Goal: Task Accomplishment & Management: Use online tool/utility

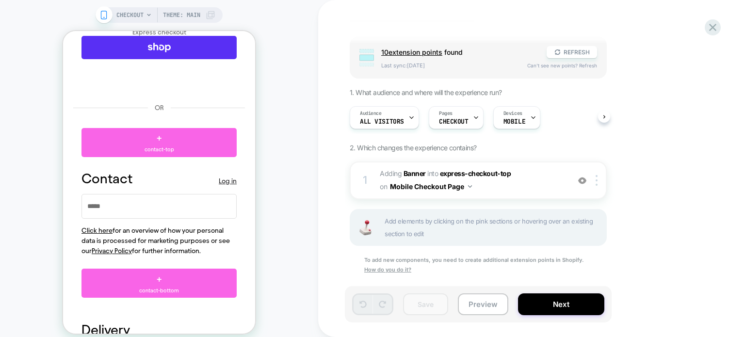
scroll to position [83, 0]
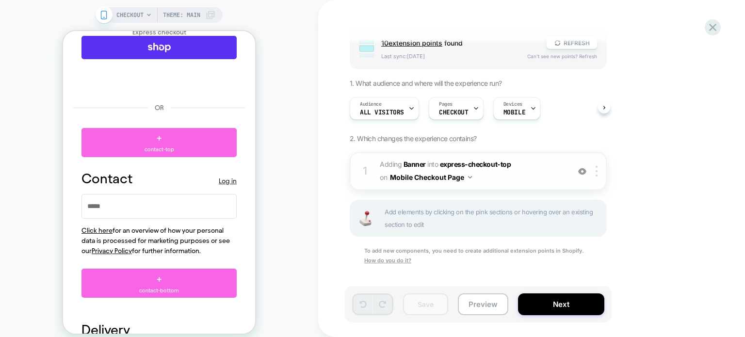
click at [0, 0] on img at bounding box center [0, 0] width 0 height 0
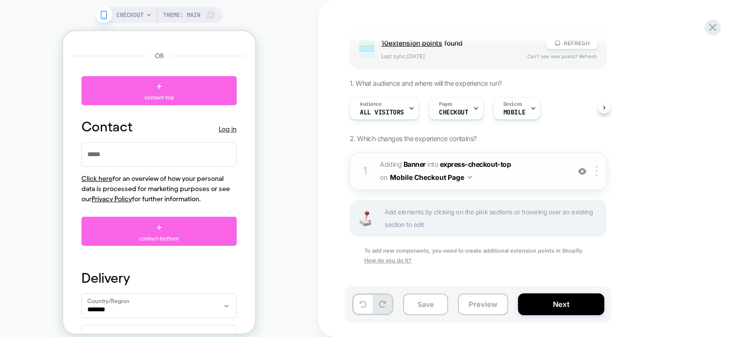
scroll to position [598, 0]
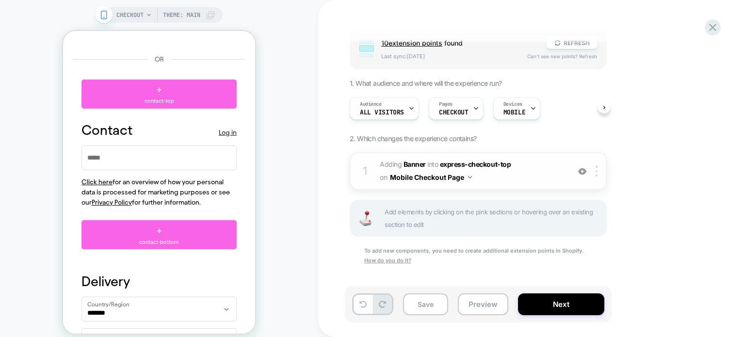
click at [578, 169] on img at bounding box center [582, 171] width 8 height 8
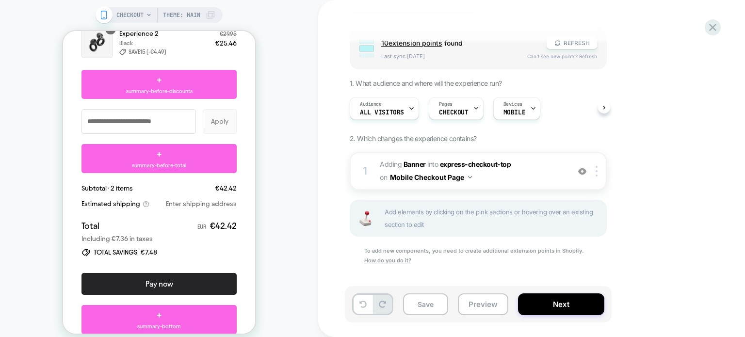
scroll to position [1791, 0]
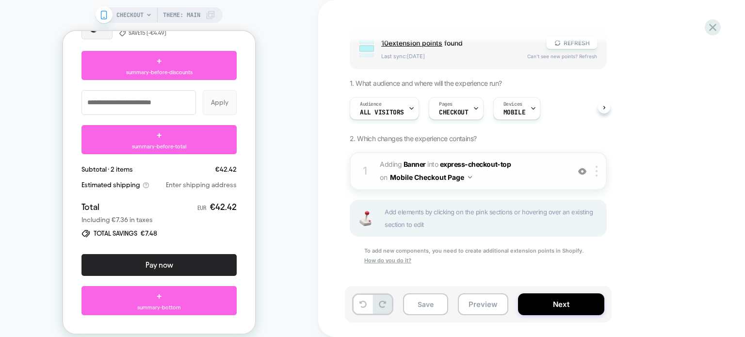
click at [0, 0] on div at bounding box center [0, 0] width 0 height 0
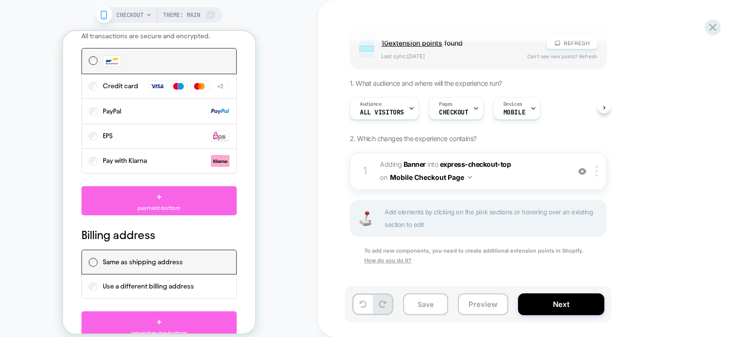
scroll to position [1257, 0]
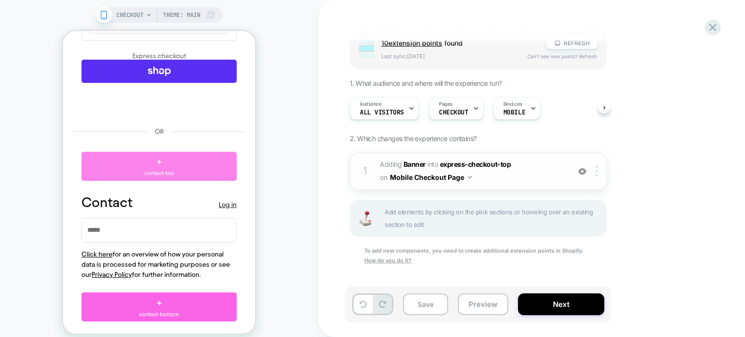
scroll to position [530, 0]
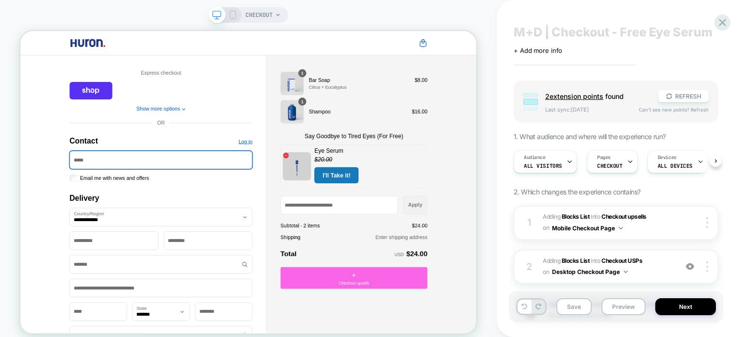
scroll to position [48, 0]
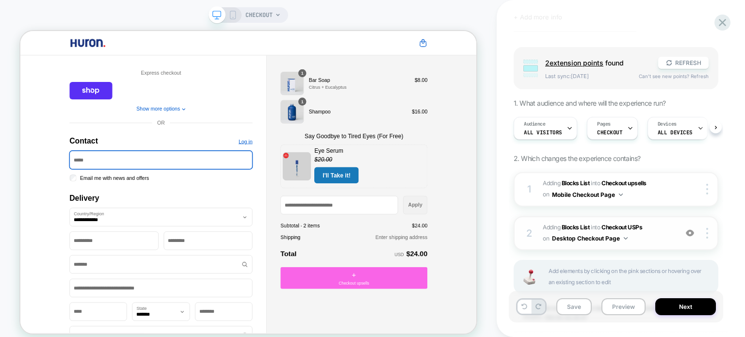
click at [661, 222] on span "#_loomi_addon_1757020795135 Adding Blocks List INTO Checkout USPs Checkout USPs…" at bounding box center [607, 233] width 129 height 23
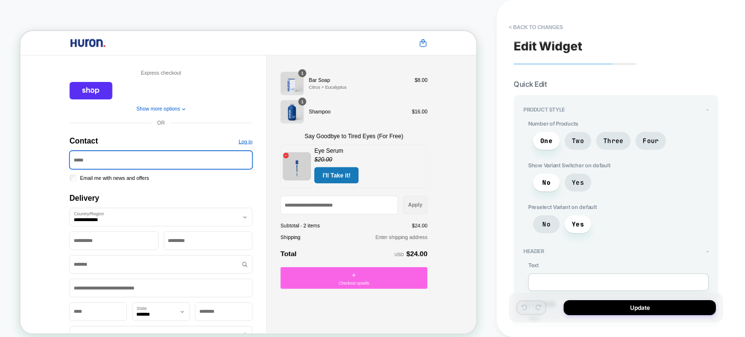
click at [309, 236] on div "No Yes" at bounding box center [187, 335] width 244 height 199
type textarea "*"
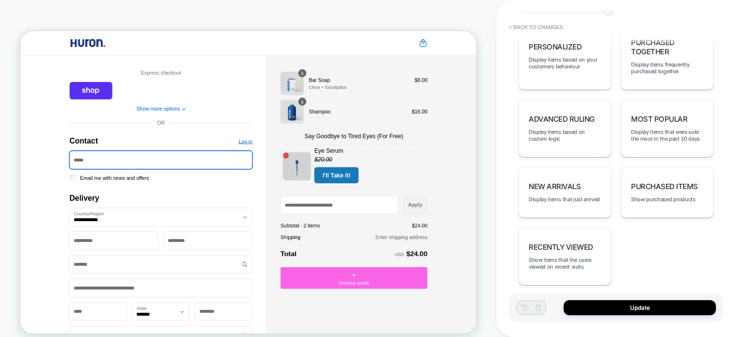
scroll to position [794, 0]
click at [309, 109] on button "< Back to changes" at bounding box center [187, 124] width 244 height 31
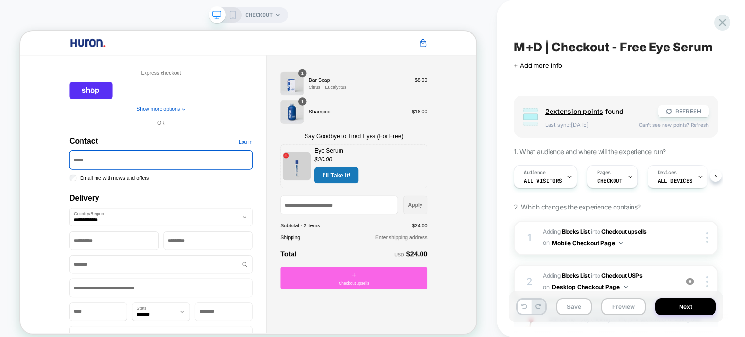
scroll to position [0, 0]
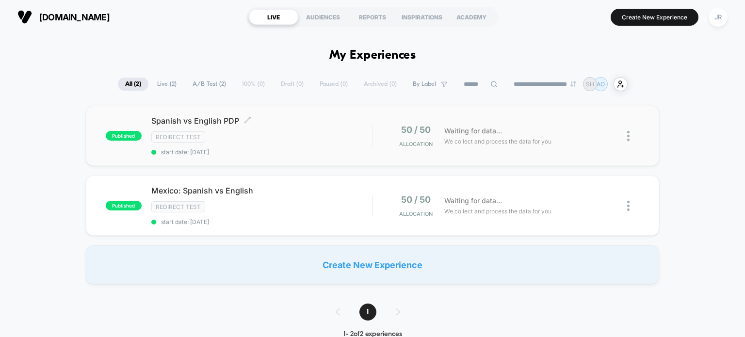
click at [275, 135] on div "Redirect Test" at bounding box center [261, 136] width 221 height 11
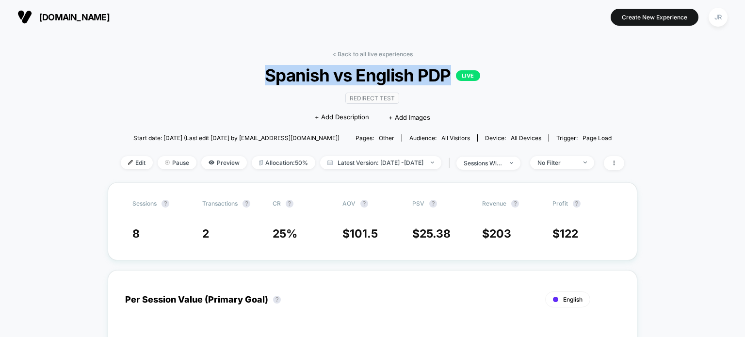
drag, startPoint x: 265, startPoint y: 76, endPoint x: 448, endPoint y: 77, distance: 183.3
click at [448, 77] on span "Spanish vs English PDP LIVE" at bounding box center [372, 75] width 453 height 20
copy span "Spanish vs English PDP"
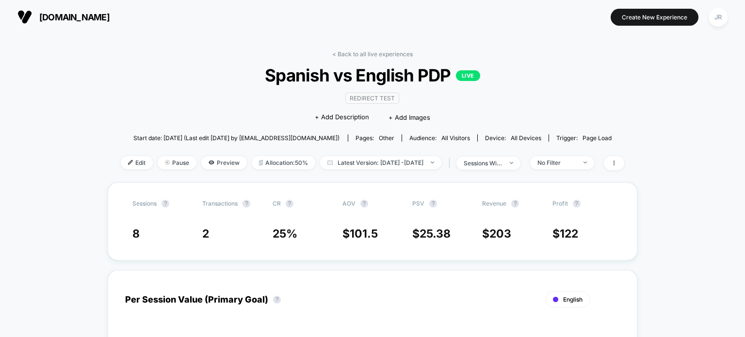
click at [623, 108] on div "< Back to all live experiences Spanish vs English PDP LIVE Redirect Test Click …" at bounding box center [372, 116] width 503 height 132
click at [335, 52] on link "< Back to all live experiences" at bounding box center [372, 53] width 81 height 7
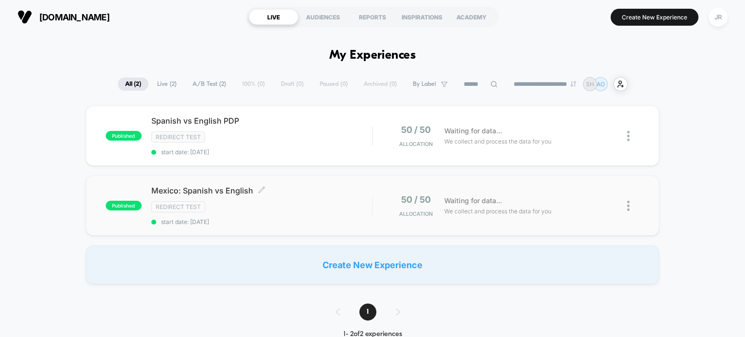
click at [275, 195] on div "Mexico: Spanish vs English Click to edit experience details Click to edit exper…" at bounding box center [261, 206] width 221 height 40
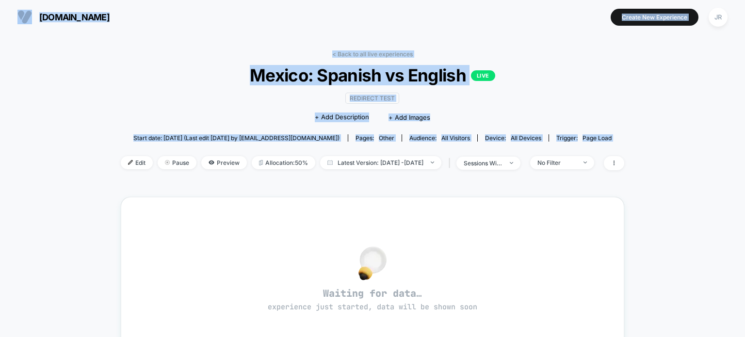
click at [169, 56] on div "< Back to all live experiences Mexico: Spanish vs English LIVE Redirect Test Cl…" at bounding box center [372, 116] width 503 height 132
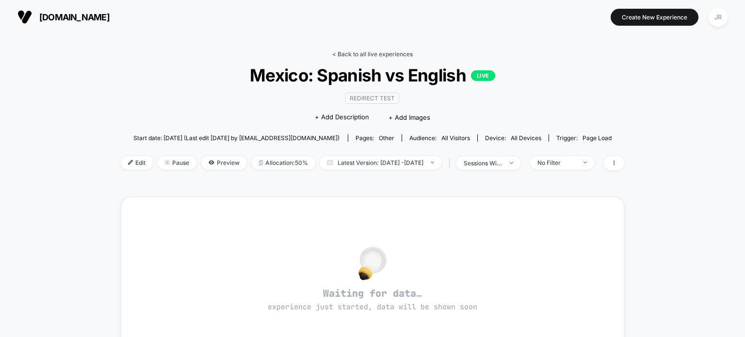
click at [334, 54] on link "< Back to all live experiences" at bounding box center [372, 53] width 81 height 7
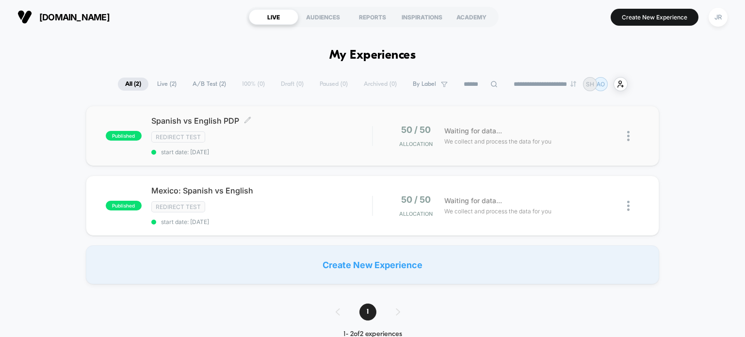
click at [279, 141] on div "Redirect Test" at bounding box center [261, 136] width 221 height 11
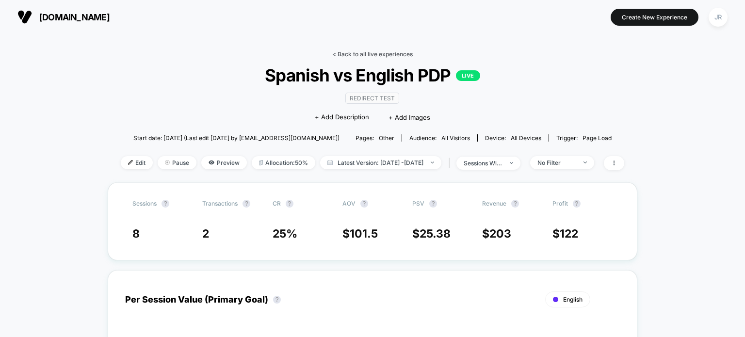
click at [334, 53] on link "< Back to all live experiences" at bounding box center [372, 53] width 81 height 7
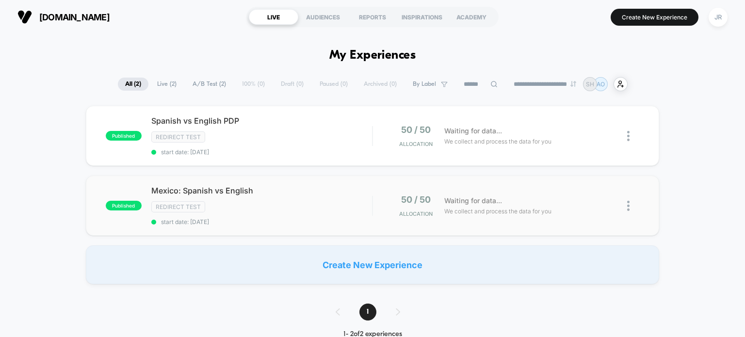
click at [278, 207] on div "Redirect Test" at bounding box center [261, 206] width 221 height 11
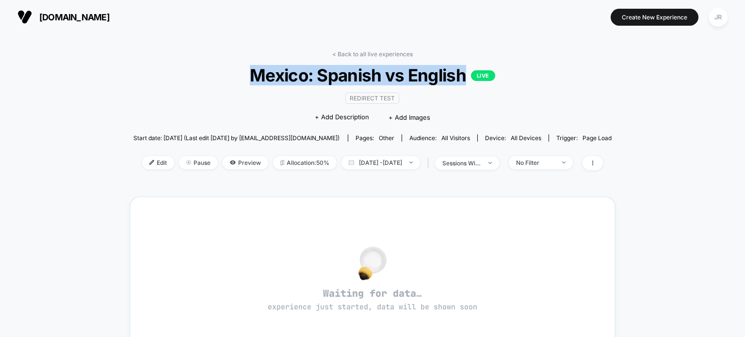
drag, startPoint x: 247, startPoint y: 77, endPoint x: 465, endPoint y: 73, distance: 217.3
click at [465, 73] on span "Mexico: Spanish vs English LIVE" at bounding box center [372, 75] width 431 height 20
copy span "Mexico: Spanish vs English"
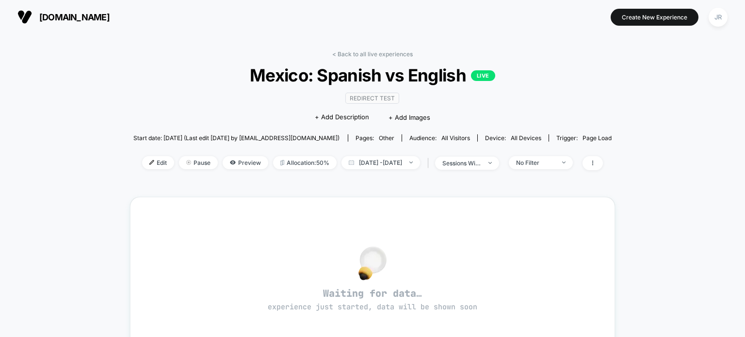
click at [522, 54] on div "< Back to all live experiences Mexico: Spanish vs English LIVE Redirect Test Cl…" at bounding box center [372, 116] width 479 height 132
click at [335, 52] on link "< Back to all live experiences" at bounding box center [372, 53] width 81 height 7
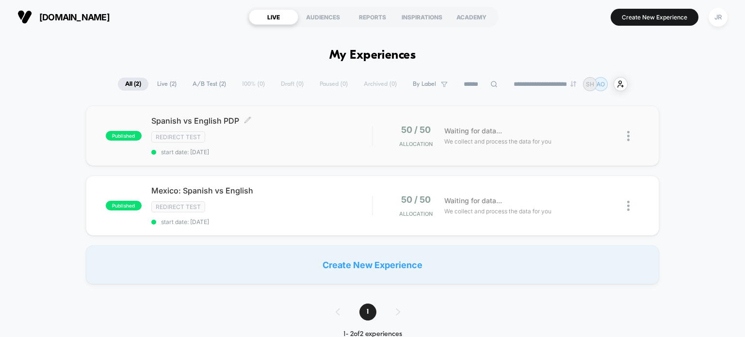
click at [275, 134] on div "Redirect Test" at bounding box center [261, 136] width 221 height 11
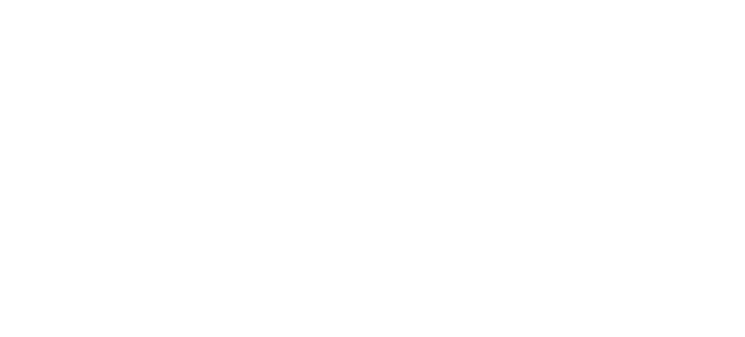
click at [275, 4] on html "Navigated to Visually.io | No-code CRO for Shopify 0 %" at bounding box center [372, 2] width 745 height 4
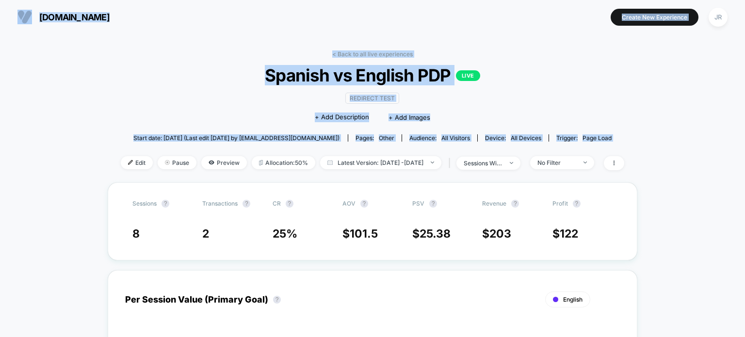
click at [426, 21] on section at bounding box center [373, 17] width 234 height 24
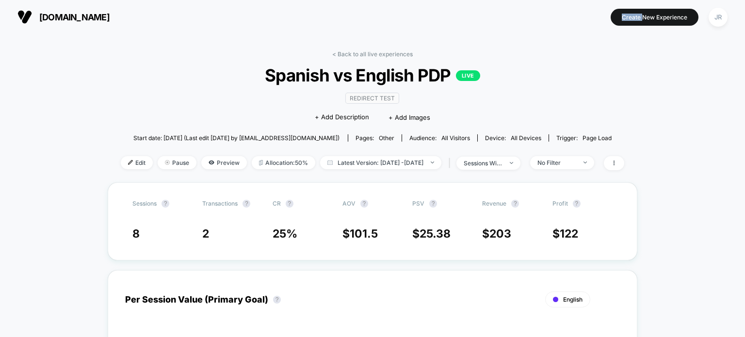
click at [426, 21] on section at bounding box center [373, 17] width 234 height 24
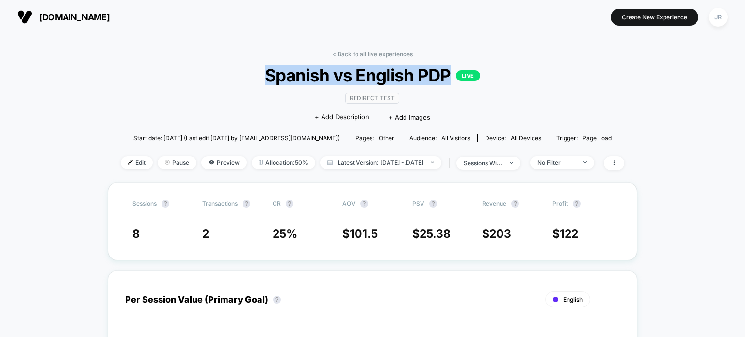
drag, startPoint x: 263, startPoint y: 76, endPoint x: 451, endPoint y: 79, distance: 187.7
click at [451, 79] on span "Spanish vs English PDP LIVE" at bounding box center [372, 75] width 453 height 20
copy span "Spanish vs English PDP"
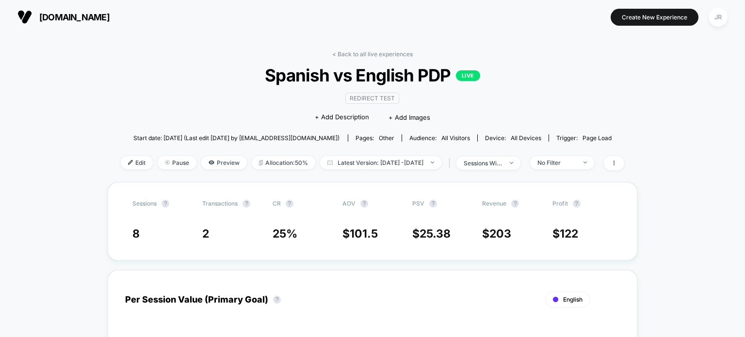
click at [585, 77] on span "Spanish vs English PDP LIVE" at bounding box center [372, 75] width 453 height 20
click at [182, 56] on div "< Back to all live experiences Spanish vs English PDP LIVE Redirect Test Click …" at bounding box center [372, 116] width 503 height 132
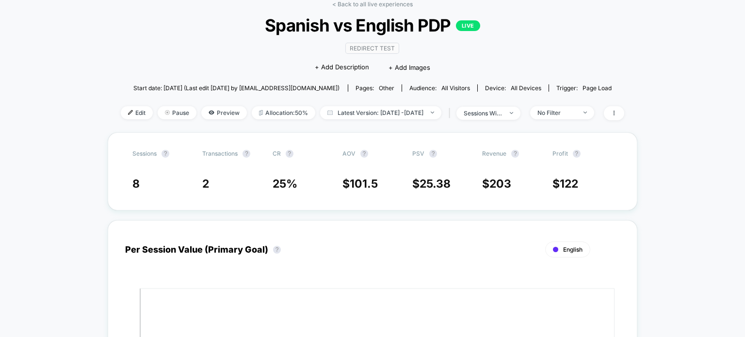
scroll to position [48, 0]
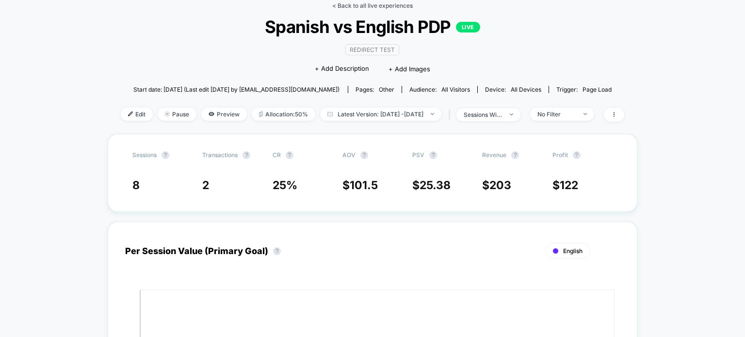
click at [334, 3] on link "< Back to all live experiences" at bounding box center [372, 5] width 81 height 7
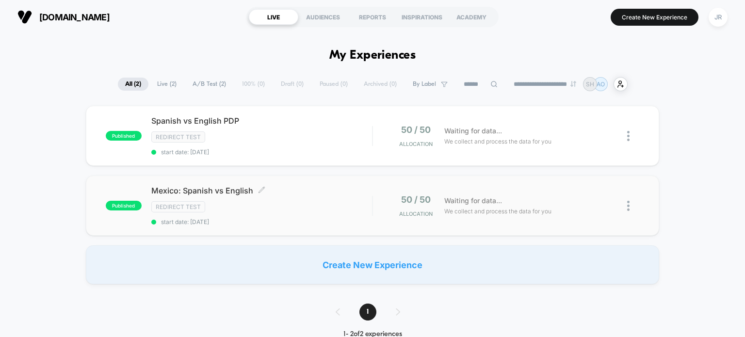
click at [289, 193] on span "Mexico: Spanish vs English Click to edit experience details" at bounding box center [261, 191] width 221 height 10
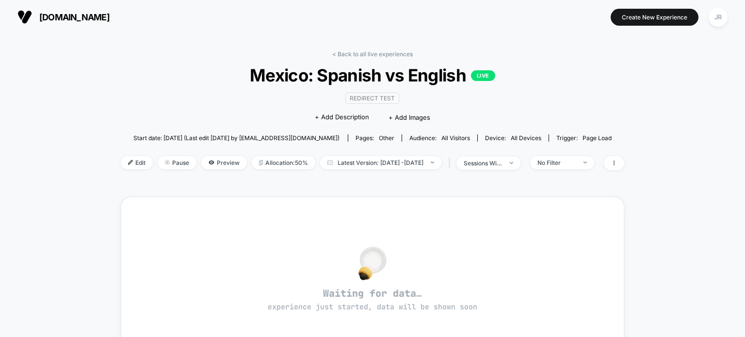
drag, startPoint x: 189, startPoint y: 66, endPoint x: 174, endPoint y: 11, distance: 57.8
click at [189, 65] on span "Mexico: Spanish vs English LIVE" at bounding box center [372, 75] width 453 height 20
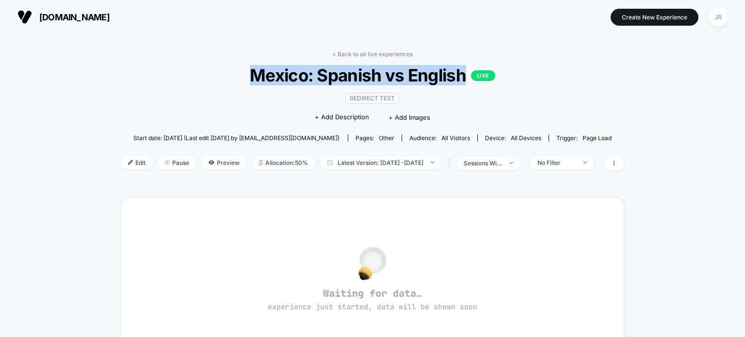
drag, startPoint x: 246, startPoint y: 74, endPoint x: 464, endPoint y: 73, distance: 217.8
click at [464, 73] on span "Mexico: Spanish vs English LIVE" at bounding box center [372, 75] width 453 height 20
copy span "Mexico: Spanish vs English"
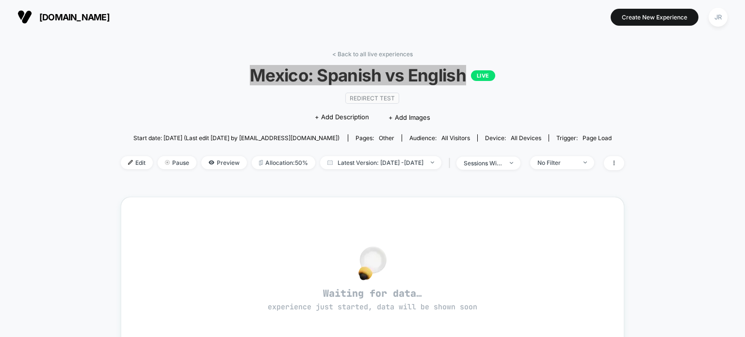
click at [225, 80] on span "Mexico: Spanish vs English LIVE" at bounding box center [372, 75] width 453 height 20
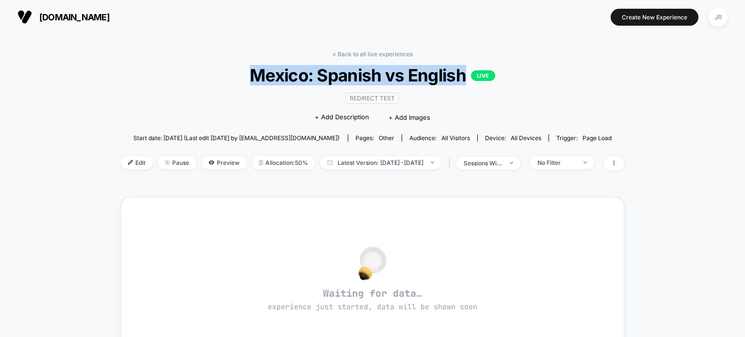
drag, startPoint x: 246, startPoint y: 76, endPoint x: 467, endPoint y: 73, distance: 221.2
click at [467, 73] on span "Mexico: Spanish vs English LIVE" at bounding box center [372, 75] width 453 height 20
copy span "Mexico: Spanish vs English"
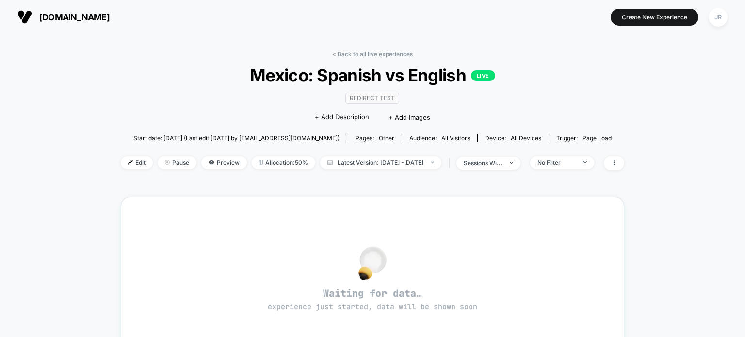
click at [227, 87] on div "Redirect Test Click to edit experience details + Add Description + Add Images" at bounding box center [373, 107] width 302 height 44
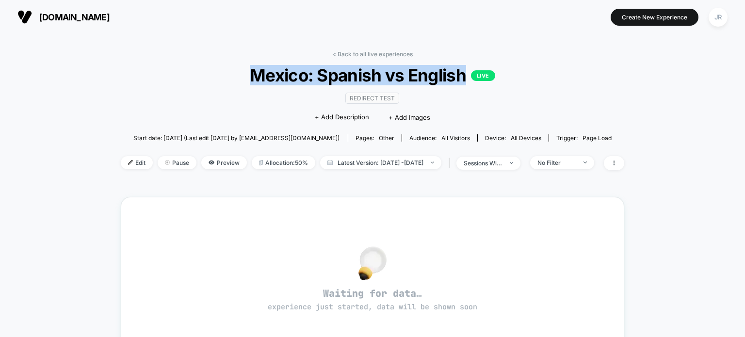
drag, startPoint x: 246, startPoint y: 76, endPoint x: 468, endPoint y: 74, distance: 221.7
click at [468, 74] on span "Mexico: Spanish vs English LIVE" at bounding box center [372, 75] width 453 height 20
copy span "Mexico: Spanish vs English"
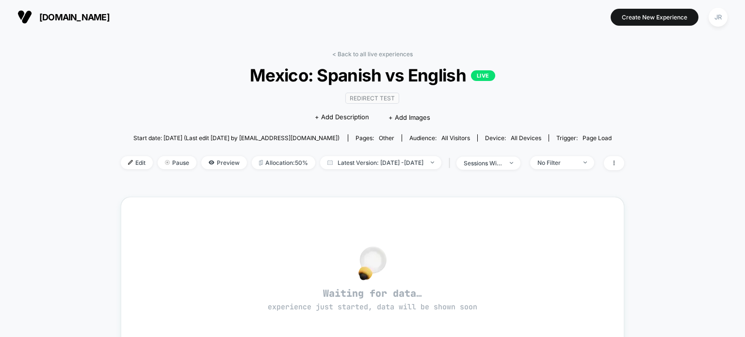
click at [528, 32] on div "thejerseynation.com Create New Experience JR" at bounding box center [372, 17] width 745 height 34
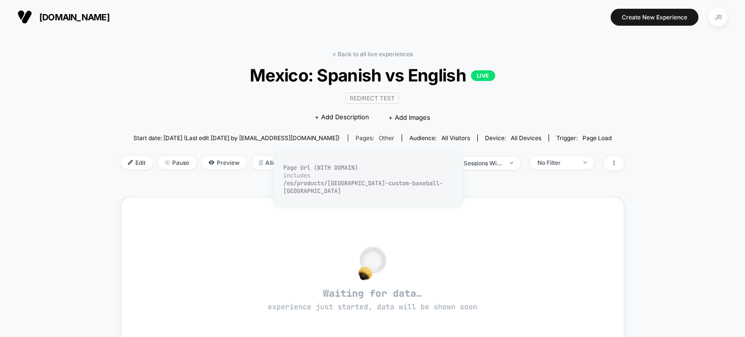
click at [368, 135] on div "Pages: other" at bounding box center [375, 137] width 39 height 7
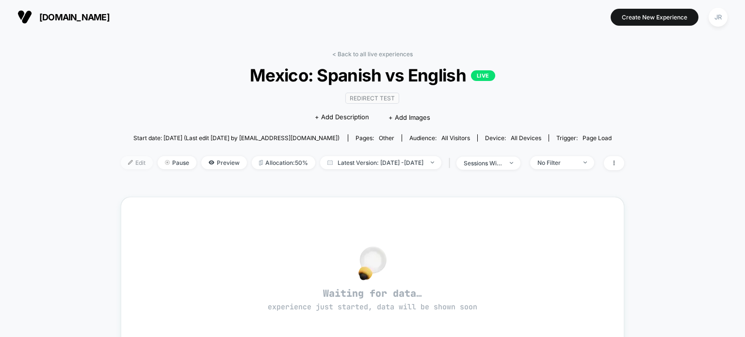
click at [126, 162] on span "Edit" at bounding box center [137, 162] width 32 height 13
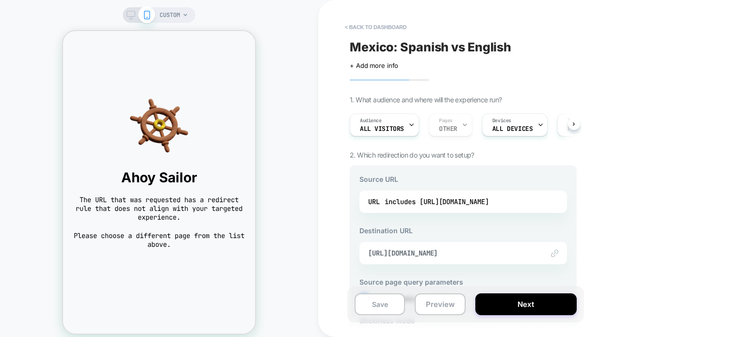
drag, startPoint x: 516, startPoint y: 47, endPoint x: 343, endPoint y: 42, distance: 172.7
click at [343, 42] on div "< back to dashboard Mexico: Spanish vs English Click to edit experience details…" at bounding box center [531, 168] width 427 height 337
drag, startPoint x: 347, startPoint y: 43, endPoint x: 472, endPoint y: 38, distance: 125.2
click at [472, 38] on div "Mexico: Spanish vs English Click to edit experience details + Add more info 1. …" at bounding box center [463, 169] width 237 height 318
click at [388, 202] on div "includes https://www.thejerseynation.com/es/products/mexico-custom-baseball-jer…" at bounding box center [437, 201] width 104 height 15
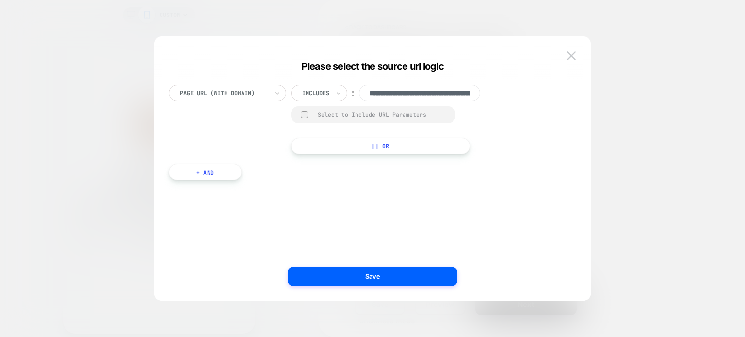
scroll to position [0, 196]
click at [391, 93] on input "**********" at bounding box center [419, 93] width 121 height 16
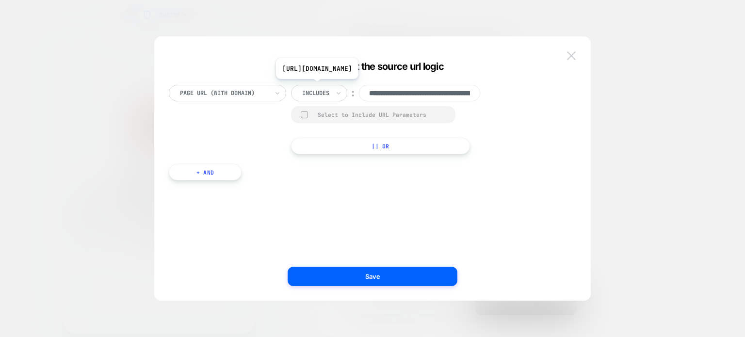
click at [571, 52] on img at bounding box center [571, 55] width 9 height 8
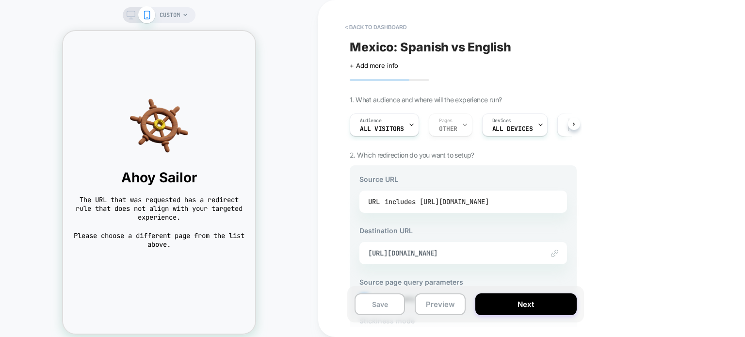
click at [465, 201] on div "includes https://www.thejerseynation.com/es/products/mexico-custom-baseball-jer…" at bounding box center [437, 201] width 104 height 15
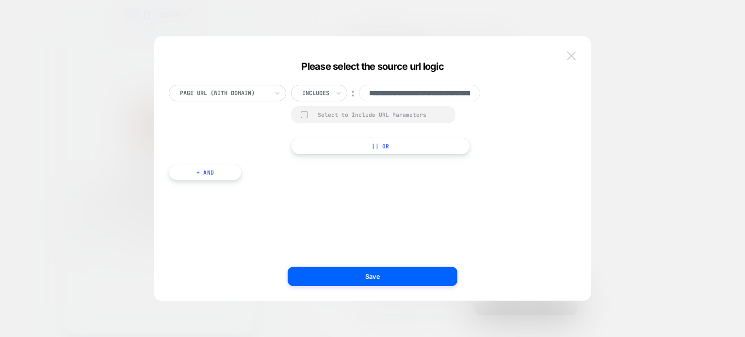
click at [573, 54] on img at bounding box center [571, 55] width 9 height 8
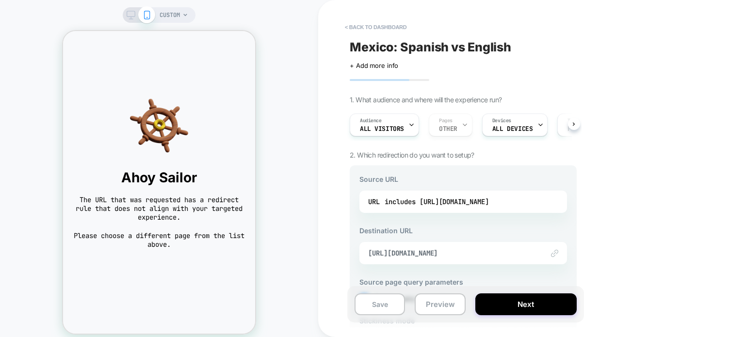
click at [470, 248] on div "Link to https://www.thejerseynation.com/products/mexico-custom-baseball-jersey" at bounding box center [463, 253] width 208 height 22
click at [471, 252] on span "https://www.thejerseynation.com/products/mexico-custom-baseball-jersey" at bounding box center [451, 253] width 166 height 9
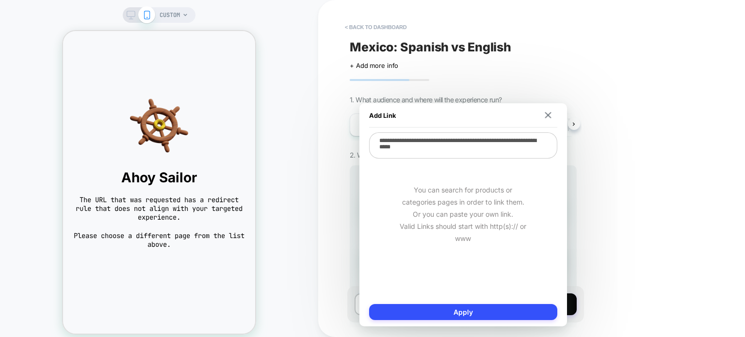
click at [462, 147] on textarea "**********" at bounding box center [463, 145] width 188 height 26
click at [630, 181] on div "< back to dashboard Mexico: Spanish vs English Click to edit experience details…" at bounding box center [531, 168] width 427 height 337
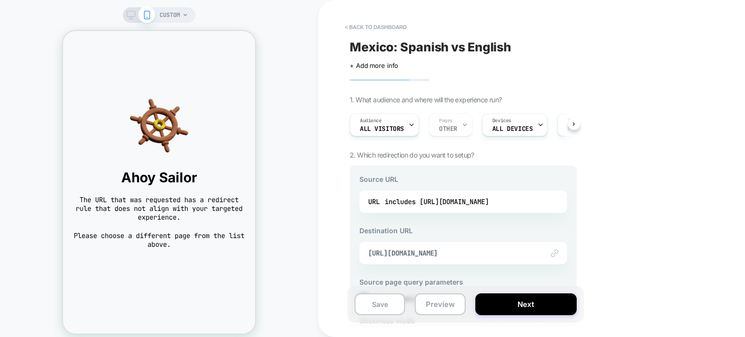
drag, startPoint x: 514, startPoint y: 44, endPoint x: 387, endPoint y: 40, distance: 127.6
click at [387, 40] on div "Mexico: Spanish vs English" at bounding box center [463, 47] width 227 height 15
click at [491, 43] on textarea "**********" at bounding box center [447, 47] width 195 height 15
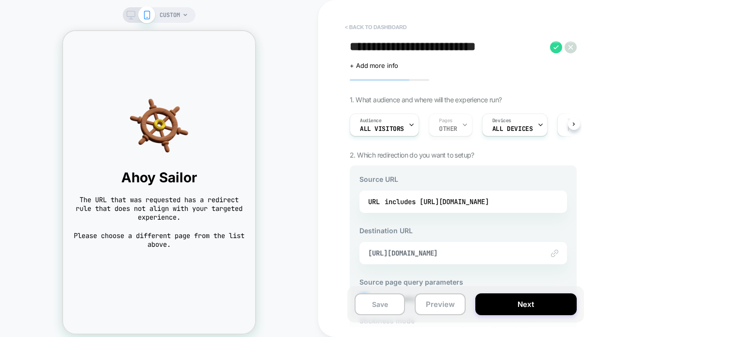
click at [346, 23] on button "< back to dashboard" at bounding box center [375, 27] width 71 height 16
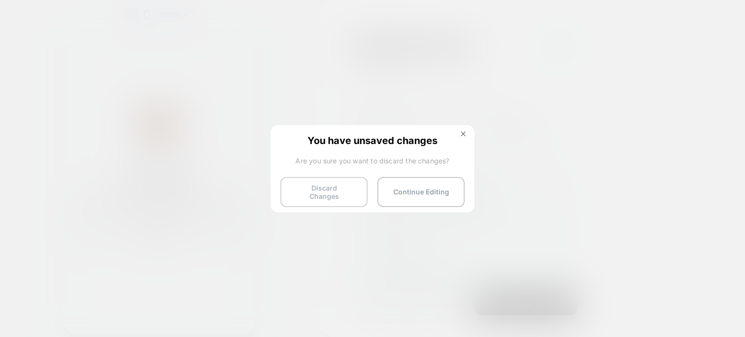
click at [311, 183] on button "Discard Changes" at bounding box center [323, 192] width 87 height 30
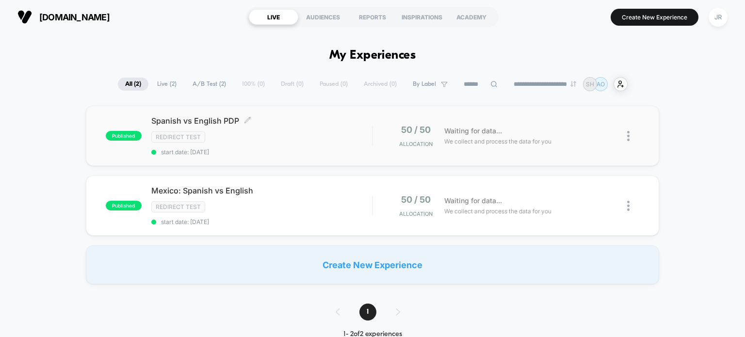
click at [285, 151] on span "start date: 9/4/2025" at bounding box center [261, 151] width 221 height 7
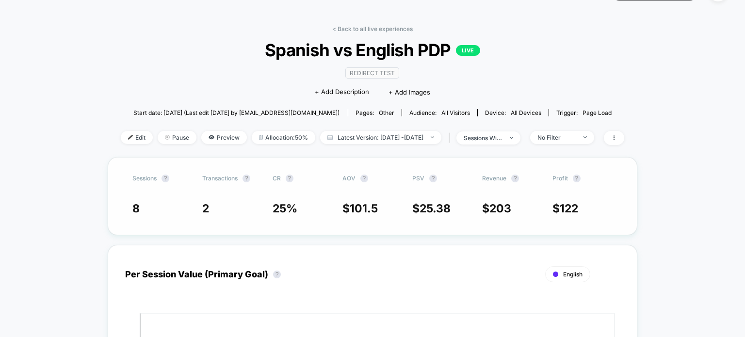
scroll to position [48, 0]
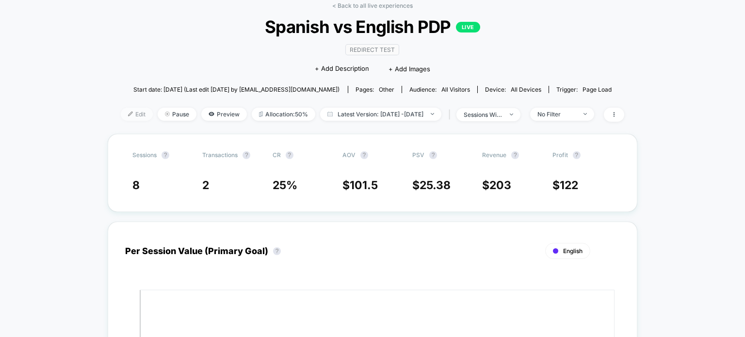
click at [128, 116] on span "Edit" at bounding box center [137, 114] width 32 height 13
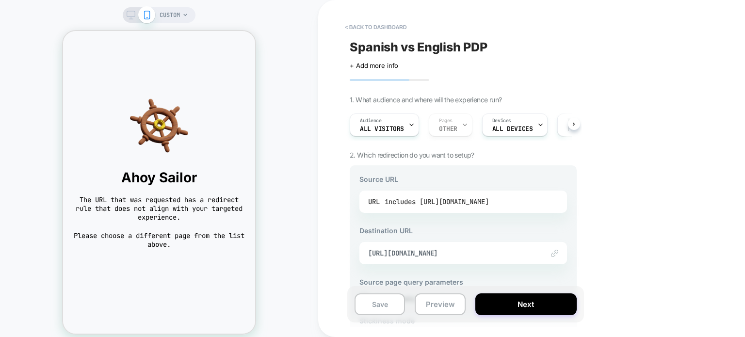
click at [468, 200] on div "includes https://www.thejerseynation.com/es/products/puerto-rico-custom-basebal…" at bounding box center [437, 201] width 104 height 15
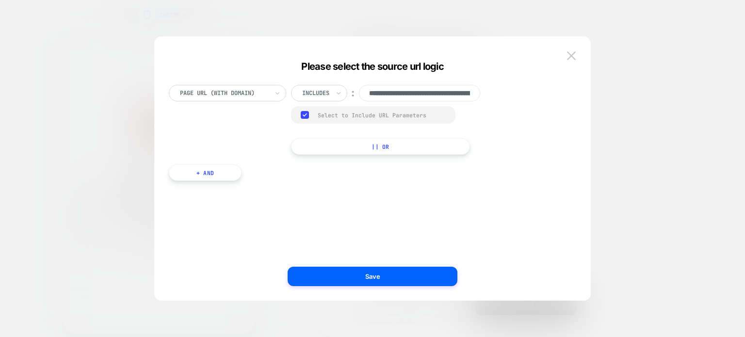
scroll to position [0, 216]
click at [405, 97] on input "**********" at bounding box center [419, 93] width 121 height 16
click at [407, 95] on input "**********" at bounding box center [419, 93] width 121 height 16
click at [451, 95] on input "**********" at bounding box center [419, 93] width 121 height 16
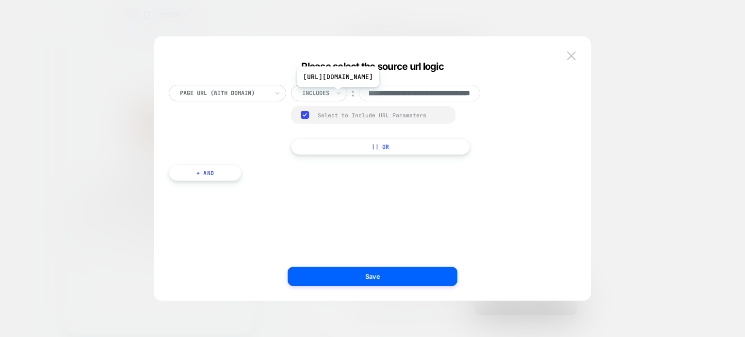
click at [451, 95] on input "**********" at bounding box center [419, 93] width 121 height 16
click at [226, 37] on div "**********" at bounding box center [372, 168] width 436 height 264
click at [568, 54] on img at bounding box center [571, 55] width 9 height 8
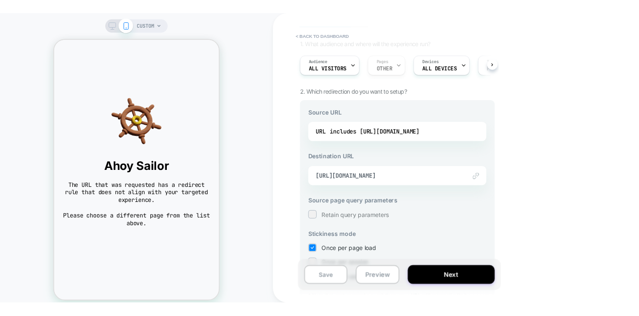
scroll to position [97, 0]
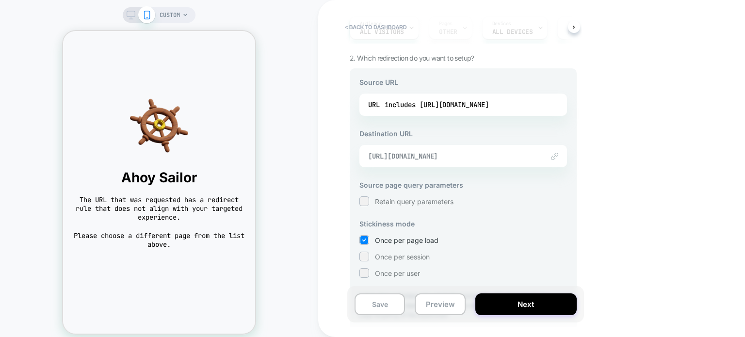
click at [461, 155] on span "https://www.thejerseynation.com/products/puerto-rico-custom-baseball-jersey" at bounding box center [451, 156] width 166 height 9
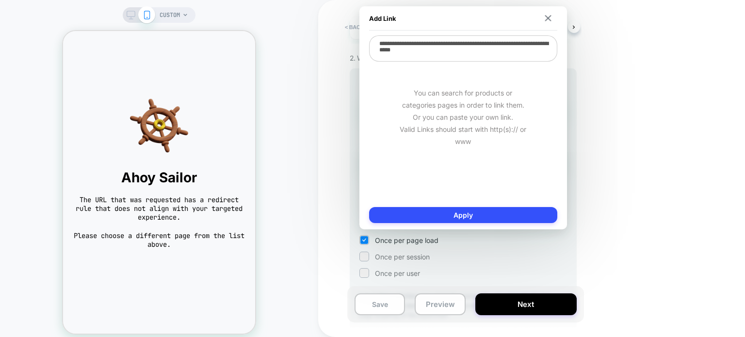
click at [454, 54] on textarea "**********" at bounding box center [463, 48] width 188 height 26
click at [453, 54] on textarea "**********" at bounding box center [463, 48] width 188 height 26
type textarea "*"
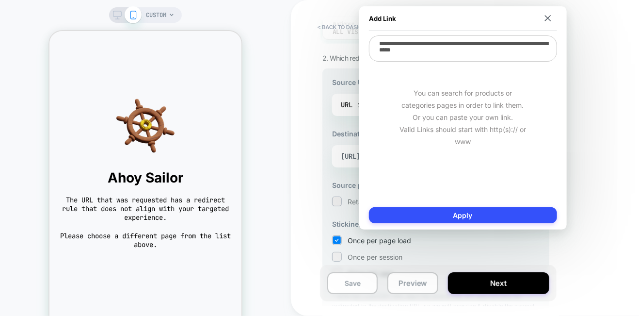
click at [549, 13] on div "Add Link" at bounding box center [463, 18] width 188 height 24
click at [548, 16] on img at bounding box center [548, 18] width 6 height 6
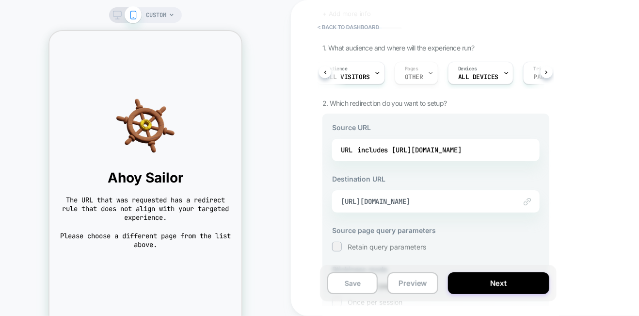
scroll to position [0, 0]
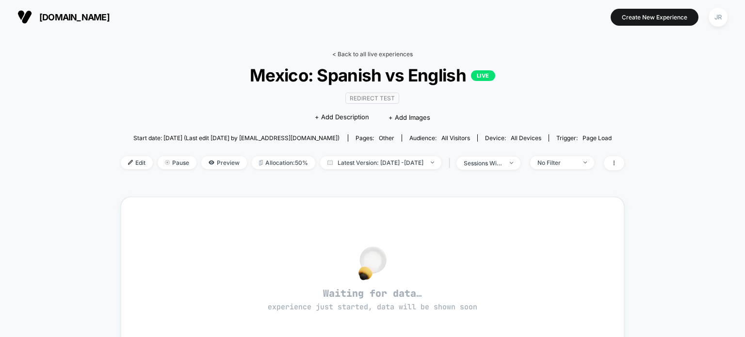
click at [335, 53] on link "< Back to all live experiences" at bounding box center [372, 53] width 81 height 7
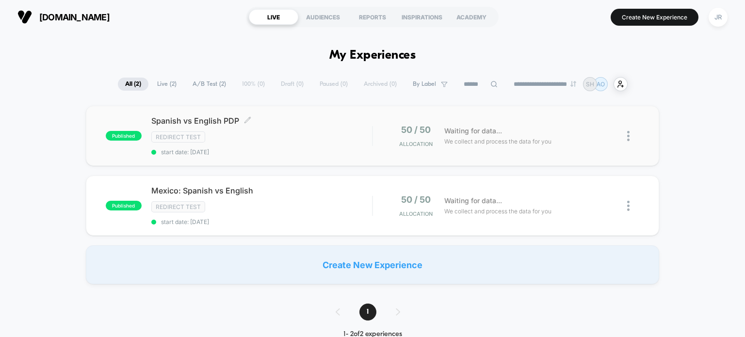
click at [310, 151] on span "start date: 9/4/2025" at bounding box center [261, 151] width 221 height 7
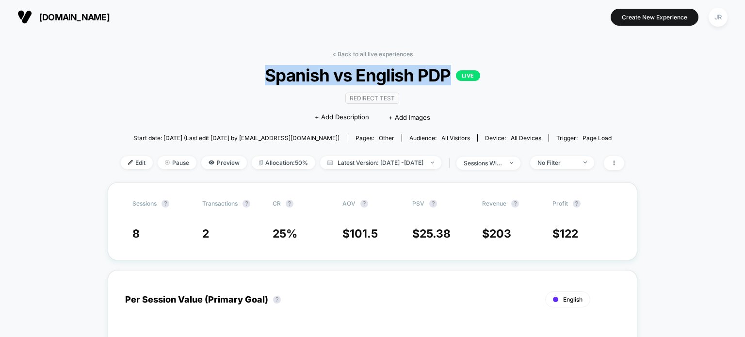
drag, startPoint x: 267, startPoint y: 74, endPoint x: 447, endPoint y: 74, distance: 179.9
click at [447, 74] on span "Spanish vs English PDP LIVE" at bounding box center [372, 75] width 453 height 20
copy span "Spanish vs English PDP"
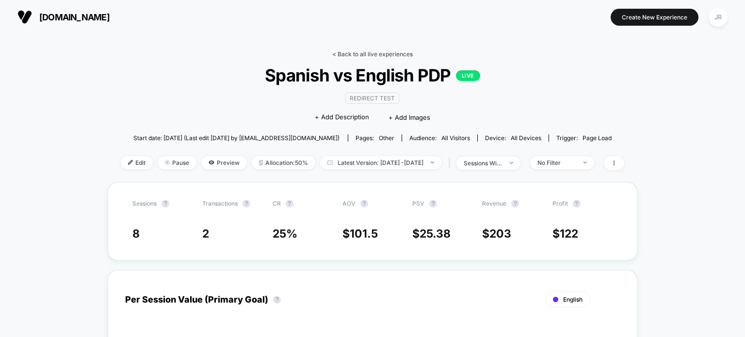
click at [334, 53] on link "< Back to all live experiences" at bounding box center [372, 53] width 81 height 7
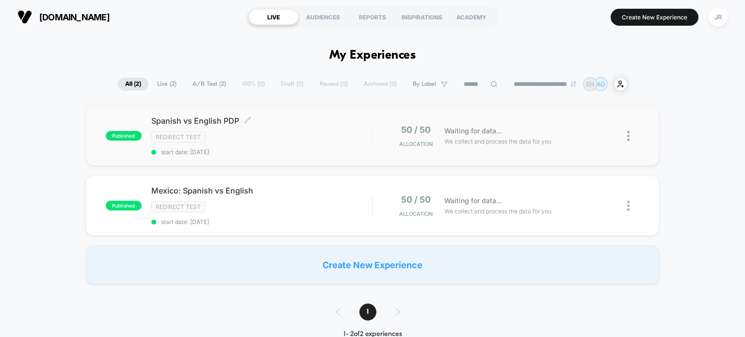
click at [279, 136] on div "Redirect Test" at bounding box center [261, 136] width 221 height 11
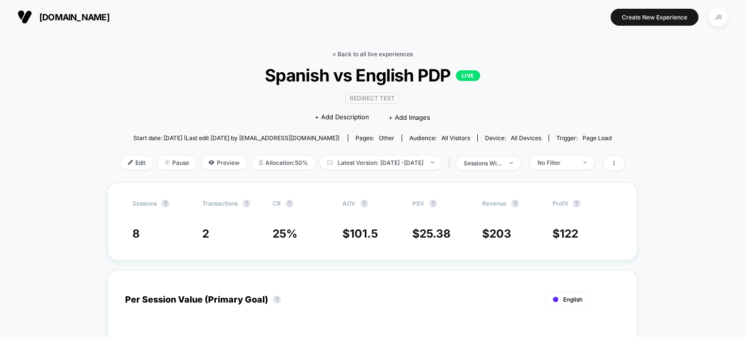
click at [339, 53] on link "< Back to all live experiences" at bounding box center [372, 53] width 81 height 7
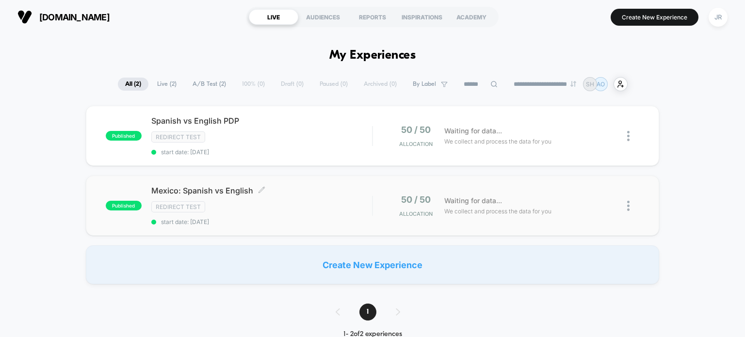
click at [284, 194] on div "Mexico: Spanish vs English Click to edit experience details Click to edit exper…" at bounding box center [261, 206] width 221 height 40
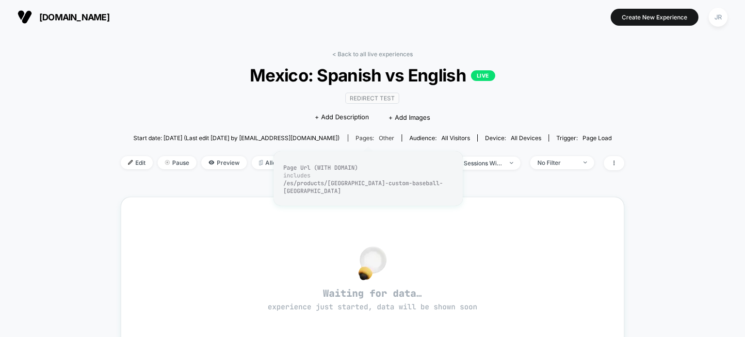
click at [359, 137] on div "Pages: other" at bounding box center [375, 137] width 39 height 7
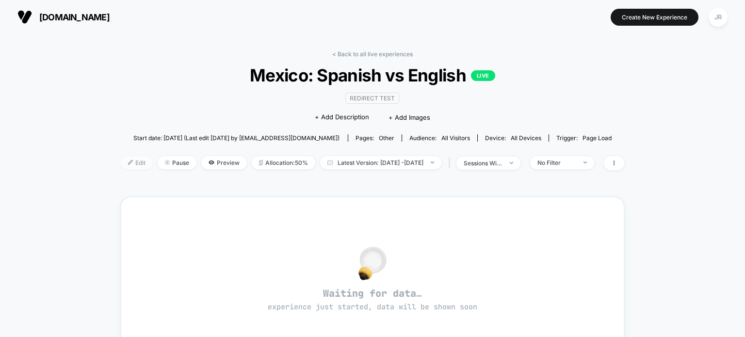
click at [124, 161] on span "Edit" at bounding box center [137, 162] width 32 height 13
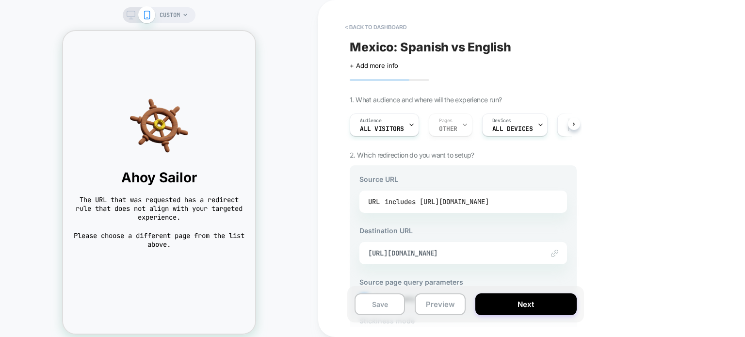
click at [463, 200] on div "includes [URL][DOMAIN_NAME]" at bounding box center [437, 201] width 104 height 15
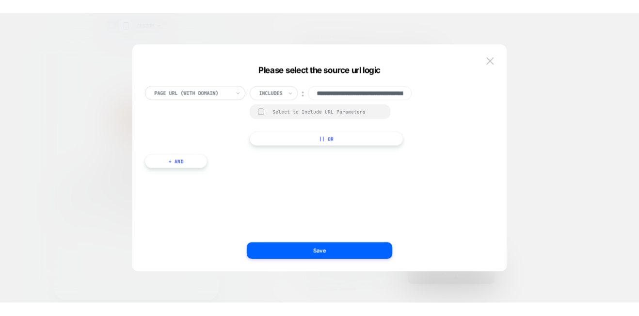
scroll to position [0, 196]
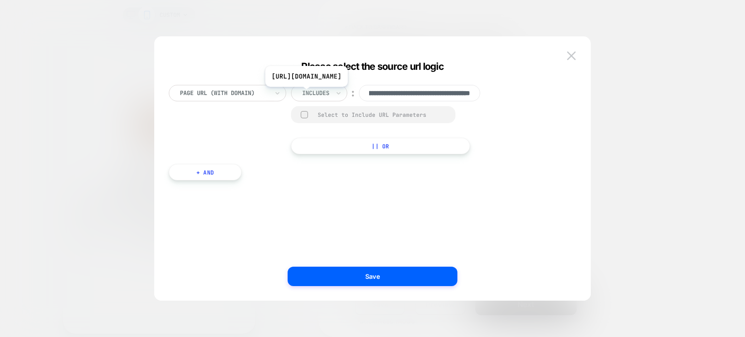
click at [410, 94] on input "**********" at bounding box center [419, 93] width 121 height 16
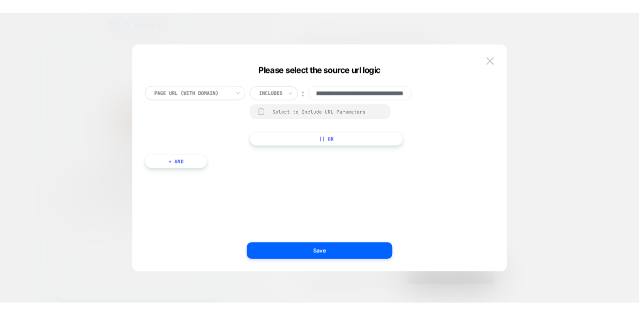
scroll to position [0, 0]
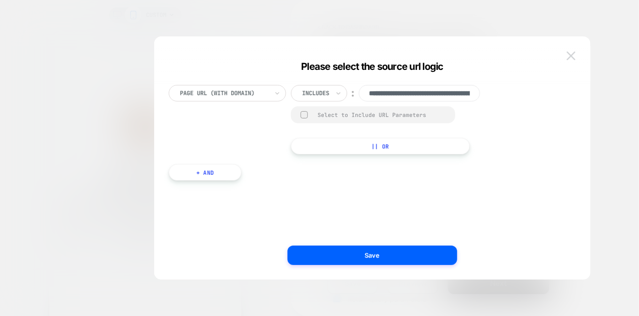
click at [571, 56] on img at bounding box center [571, 55] width 9 height 8
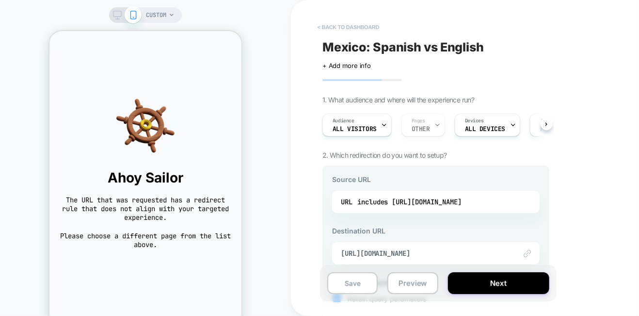
click at [316, 25] on button "< back to dashboard" at bounding box center [348, 27] width 71 height 16
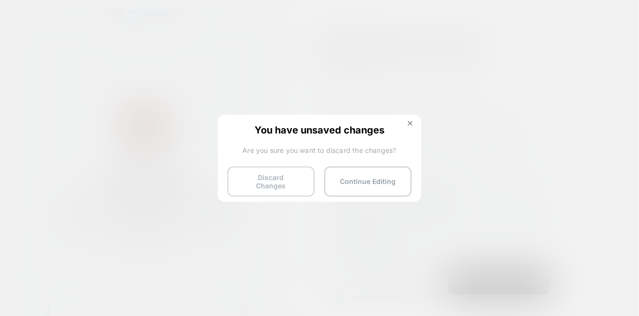
click at [245, 181] on button "Discard Changes" at bounding box center [270, 181] width 87 height 30
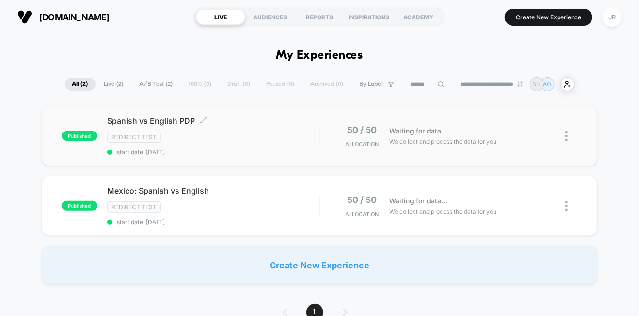
click at [231, 134] on div "Redirect Test" at bounding box center [213, 136] width 212 height 11
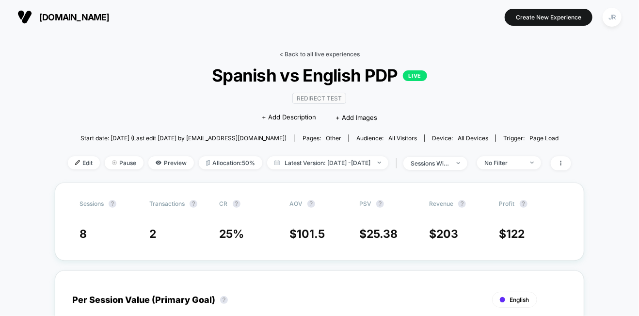
click at [280, 54] on link "< Back to all live experiences" at bounding box center [319, 53] width 81 height 7
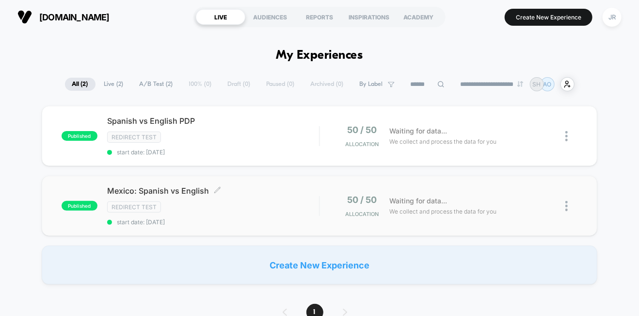
click at [234, 188] on span "Mexico: Spanish vs English Click to edit experience details" at bounding box center [213, 191] width 212 height 10
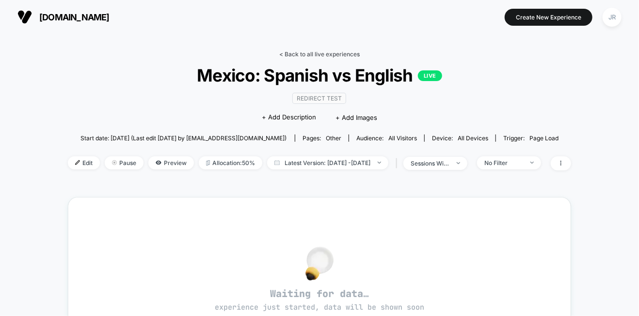
click at [283, 52] on link "< Back to all live experiences" at bounding box center [319, 53] width 81 height 7
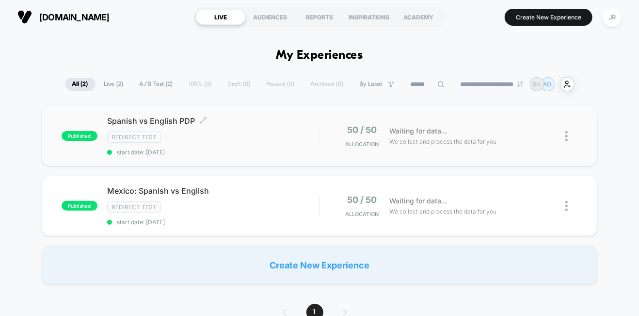
click at [253, 137] on div "Redirect Test" at bounding box center [213, 136] width 212 height 11
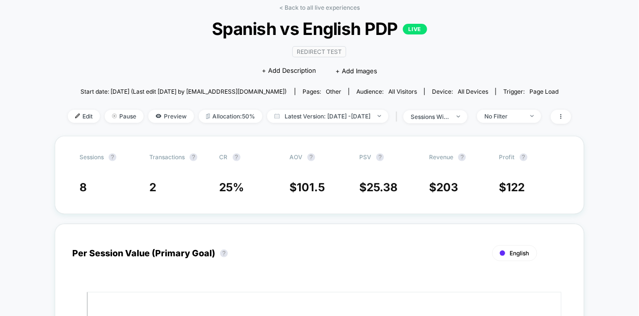
scroll to position [48, 0]
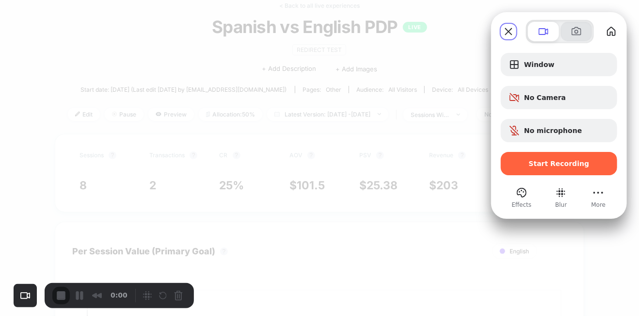
click at [569, 32] on button at bounding box center [576, 31] width 31 height 19
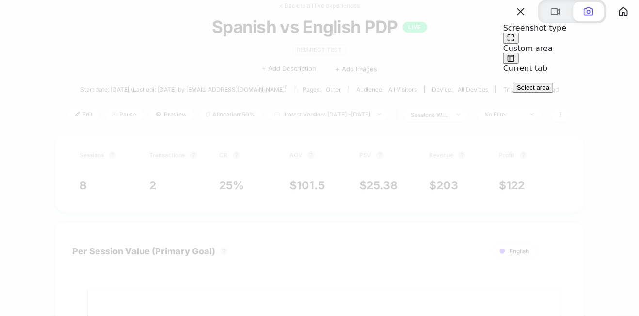
click at [545, 91] on span "Select area" at bounding box center [533, 87] width 32 height 7
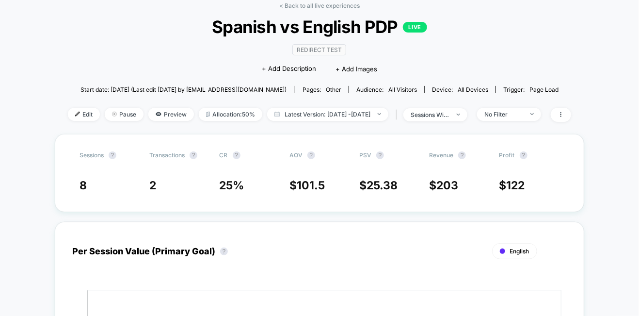
drag, startPoint x: 28, startPoint y: 5, endPoint x: 601, endPoint y: 281, distance: 635.8
click at [284, 4] on link "< Back to all live experiences" at bounding box center [319, 5] width 81 height 7
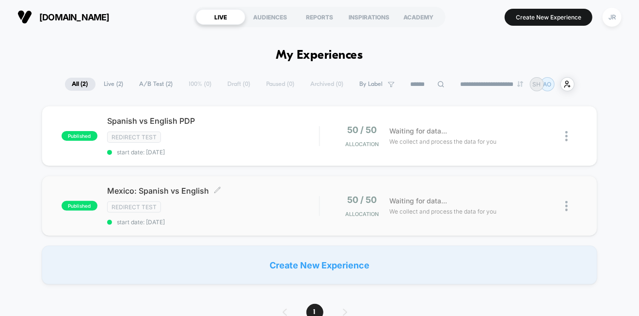
click at [241, 201] on div "Redirect Test" at bounding box center [213, 206] width 212 height 11
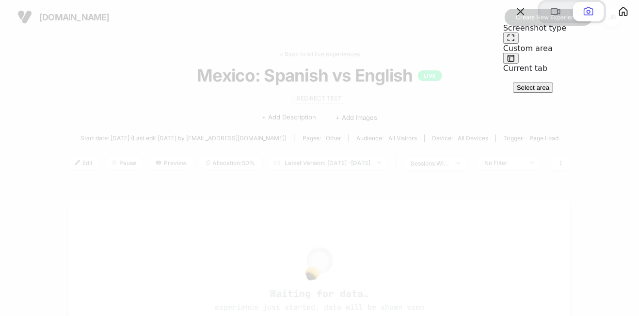
click at [548, 91] on span "Select area" at bounding box center [533, 87] width 32 height 7
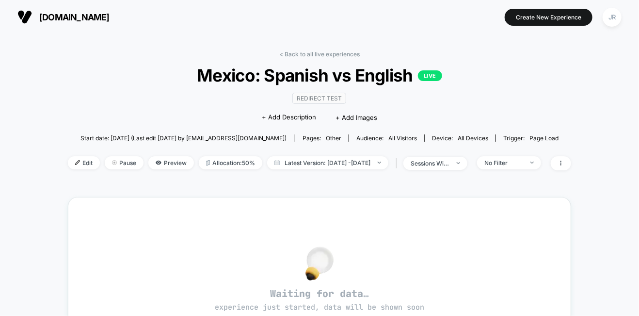
drag, startPoint x: 16, startPoint y: 6, endPoint x: 627, endPoint y: 309, distance: 681.3
